Goal: Information Seeking & Learning: Find specific fact

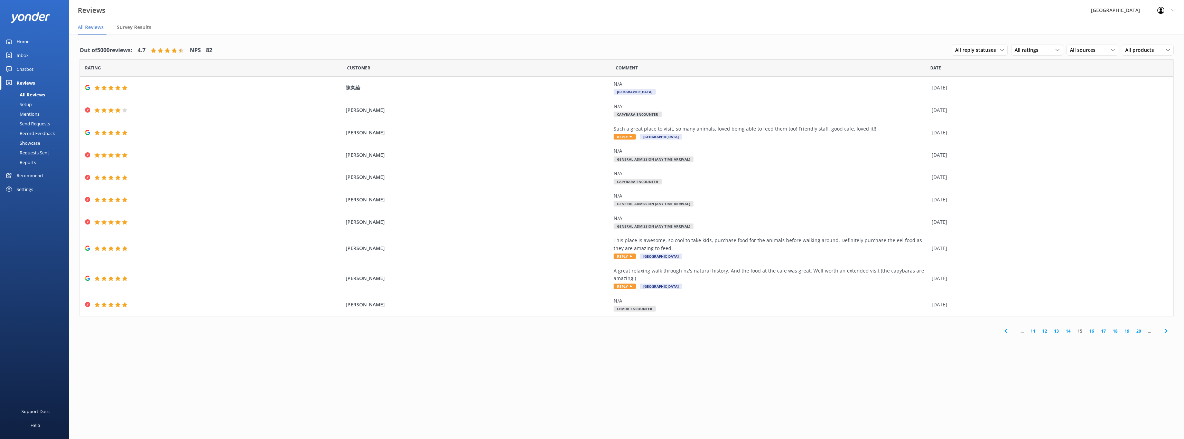
click at [20, 68] on div "Chatbot" at bounding box center [25, 69] width 17 height 14
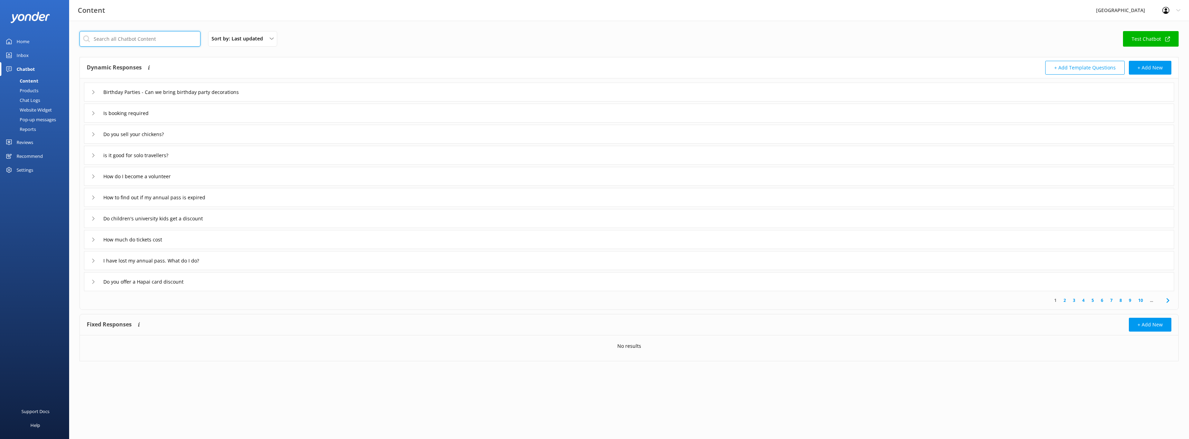
click at [121, 39] on input "text" at bounding box center [140, 39] width 121 height 16
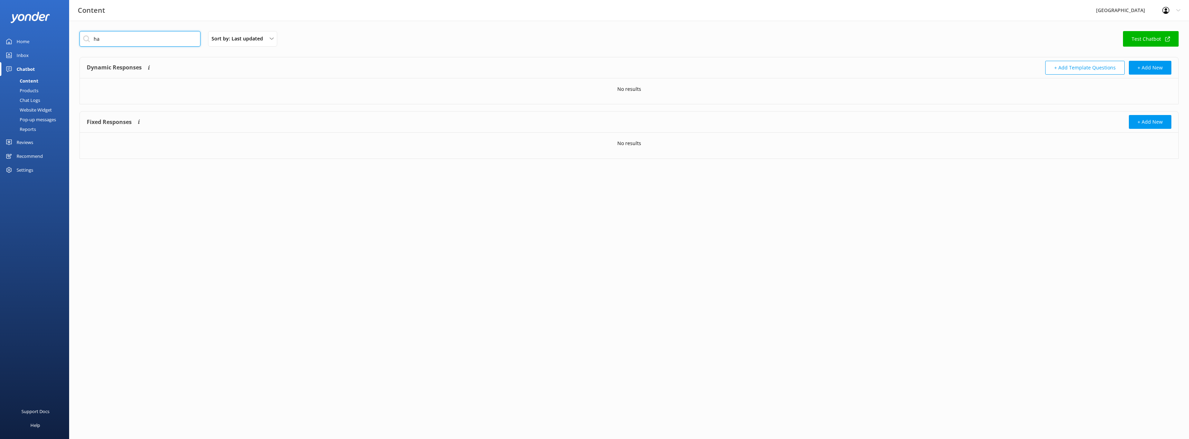
type input "h"
type input "c"
type input "i"
type input "h"
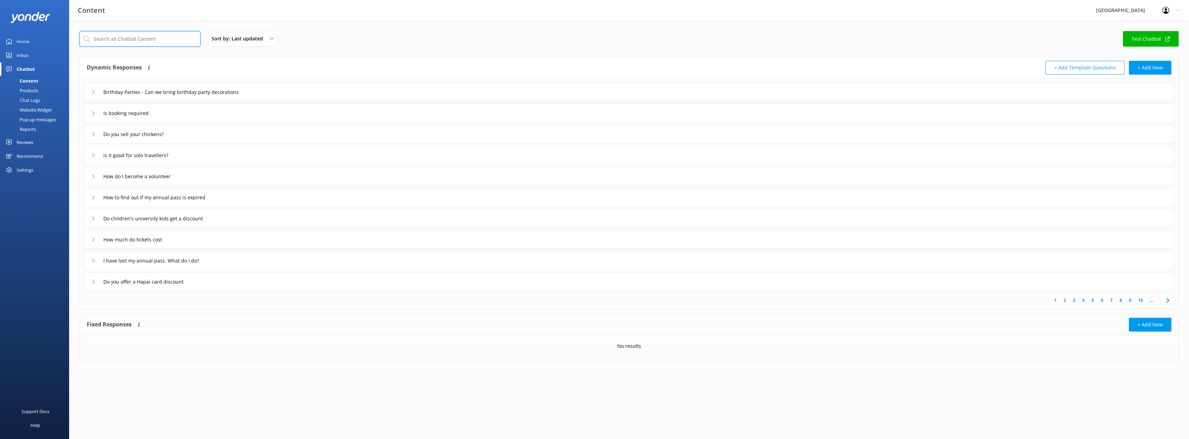
click at [108, 40] on input "text" at bounding box center [140, 39] width 121 height 16
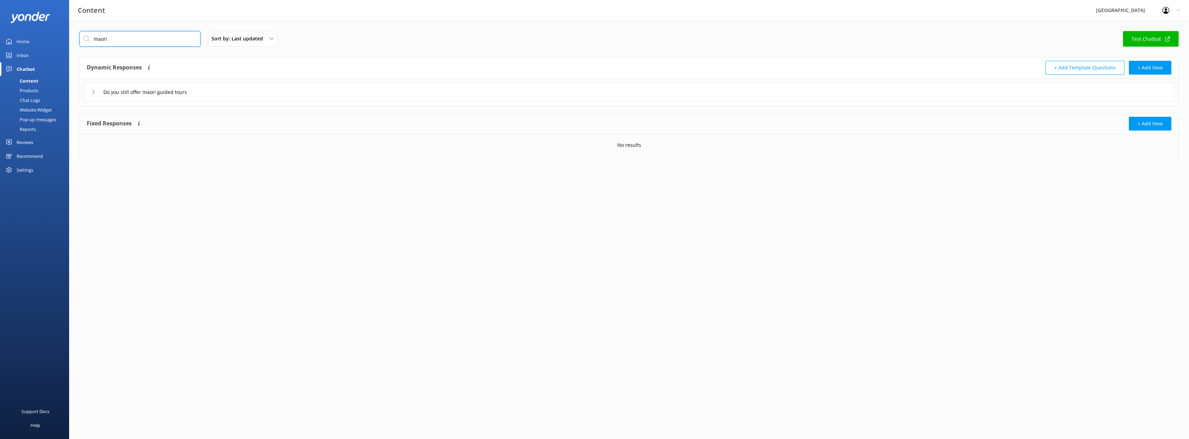
type input "maori"
click at [99, 93] on div "Do you still offer maori guided tours" at bounding box center [146, 91] width 111 height 11
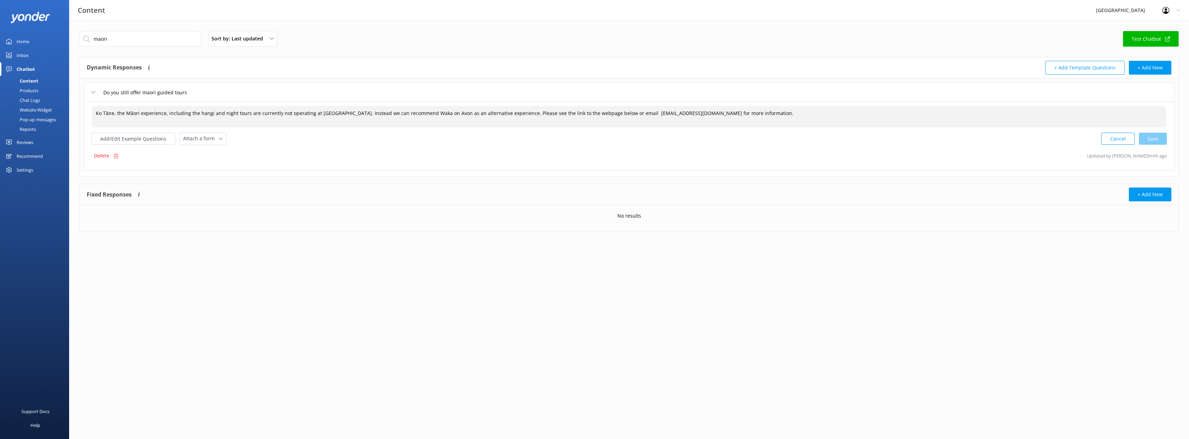
drag, startPoint x: 726, startPoint y: 113, endPoint x: 94, endPoint y: 111, distance: 631.9
click at [94, 111] on textarea "Ko Tāne, the Māori experience, including the hangi and night tours are currentl…" at bounding box center [629, 116] width 1074 height 21
